Goal: Understand process/instructions

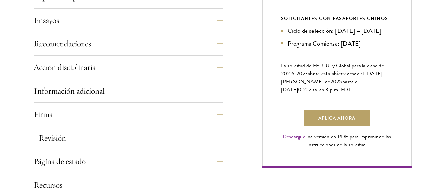
scroll to position [497, 0]
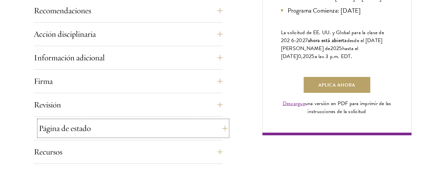
click at [73, 128] on button "Página de estado" at bounding box center [133, 128] width 189 height 16
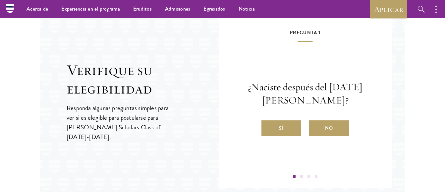
scroll to position [828, 0]
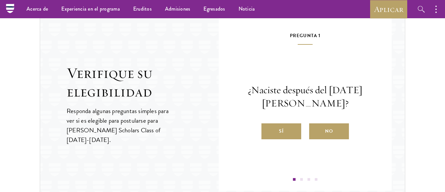
click at [274, 130] on label "Sí" at bounding box center [281, 131] width 40 height 16
click at [267, 130] on input "Sí" at bounding box center [264, 127] width 6 height 6
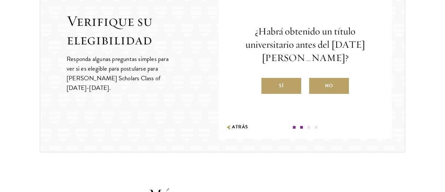
scroll to position [895, 0]
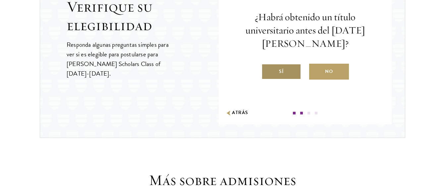
click at [285, 71] on label "Sí" at bounding box center [281, 72] width 40 height 16
click at [267, 70] on input "Sí" at bounding box center [264, 67] width 6 height 6
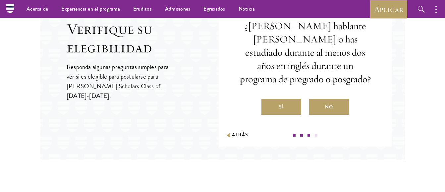
scroll to position [861, 0]
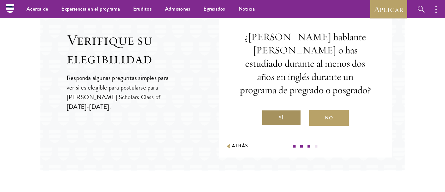
click at [285, 110] on label "Sí" at bounding box center [281, 118] width 40 height 16
click at [267, 111] on input "Sí" at bounding box center [264, 114] width 6 height 6
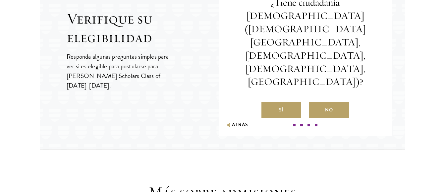
scroll to position [895, 0]
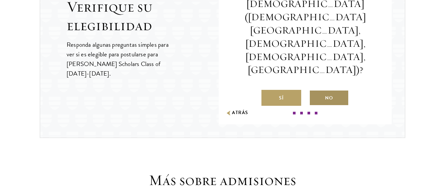
click at [326, 94] on font "No" at bounding box center [329, 98] width 8 height 8
click at [315, 91] on input "No" at bounding box center [312, 94] width 6 height 6
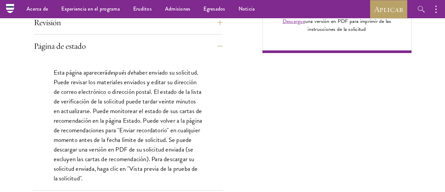
scroll to position [530, 0]
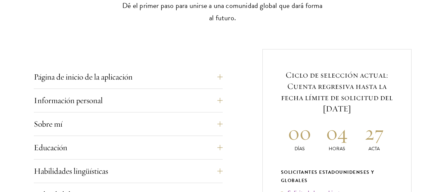
scroll to position [232, 0]
